Goal: Information Seeking & Learning: Learn about a topic

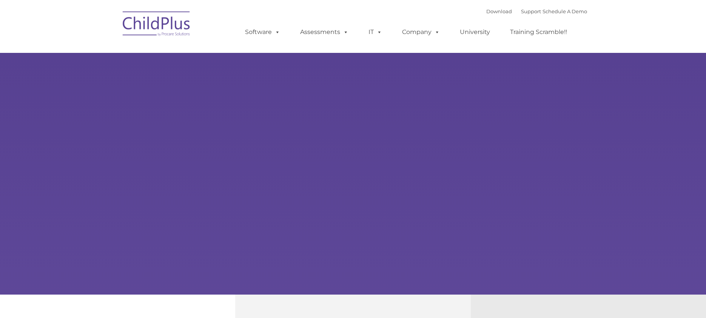
select select "MEDIUM"
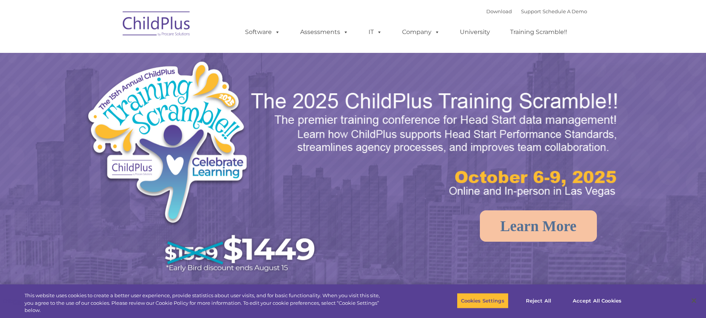
select select "MEDIUM"
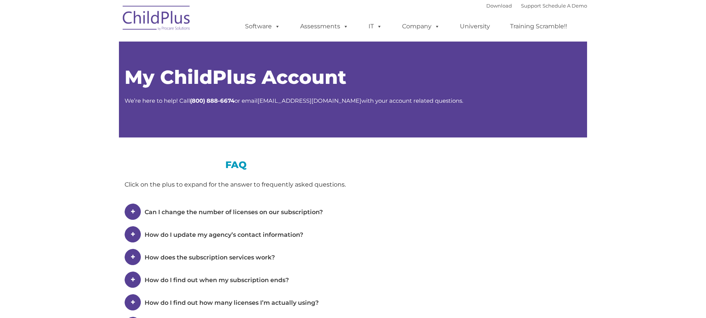
type input ""
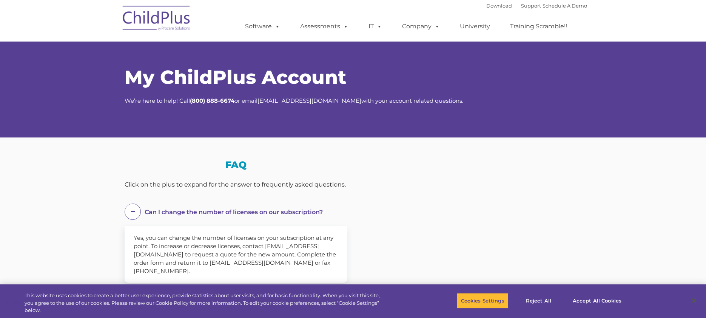
select select "MEDIUM"
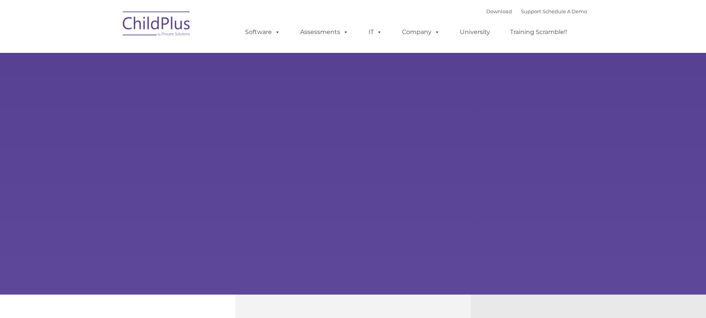
type input ""
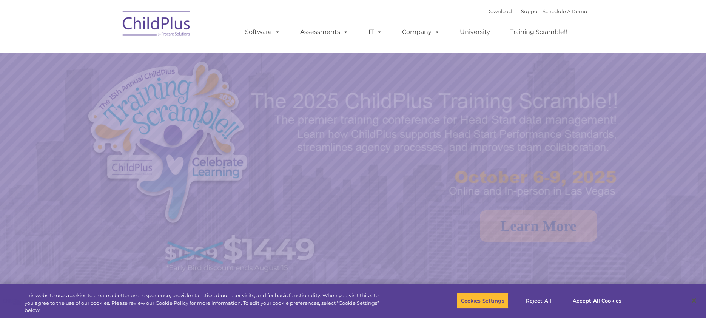
select select "MEDIUM"
